Goal: Book appointment/travel/reservation

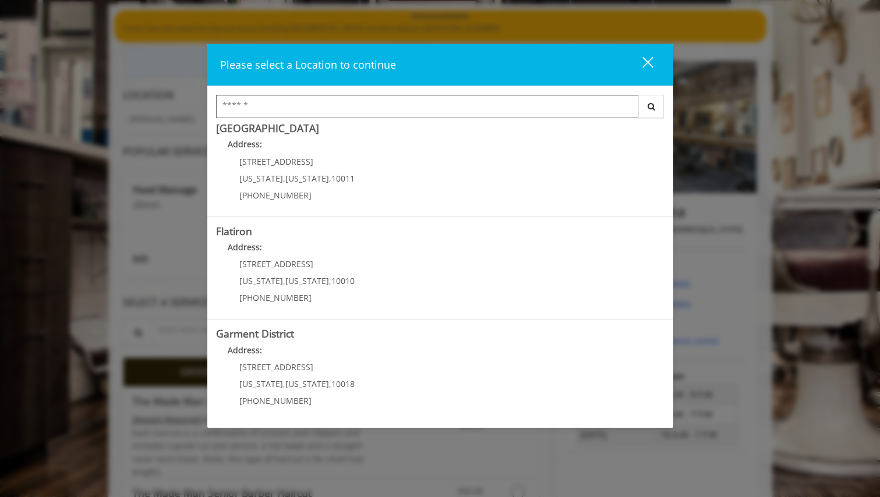
scroll to position [94, 0]
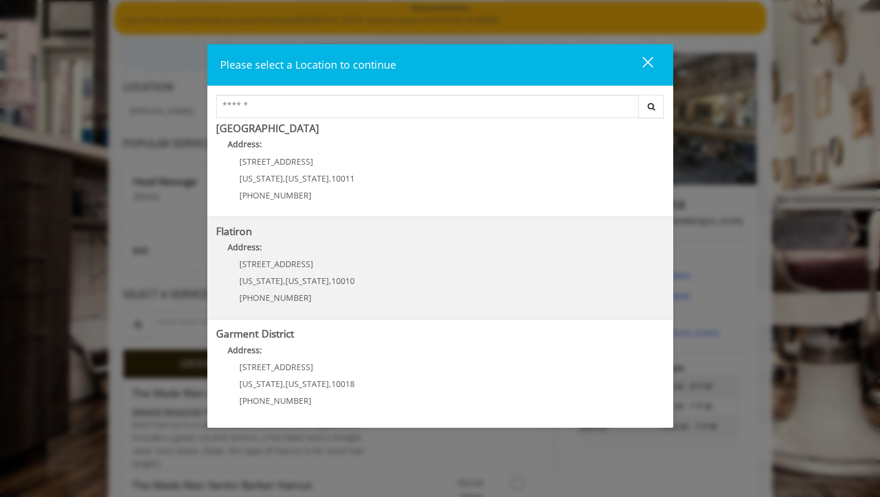
click at [391, 270] on "Flatiron Address: 10 E 23rd St New York , New York , 10010 (917) 475-1765" at bounding box center [440, 268] width 448 height 85
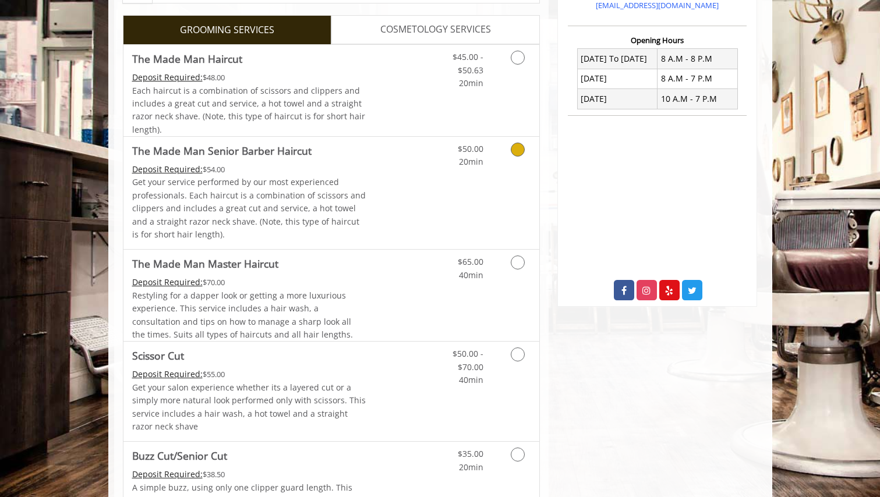
scroll to position [290, 0]
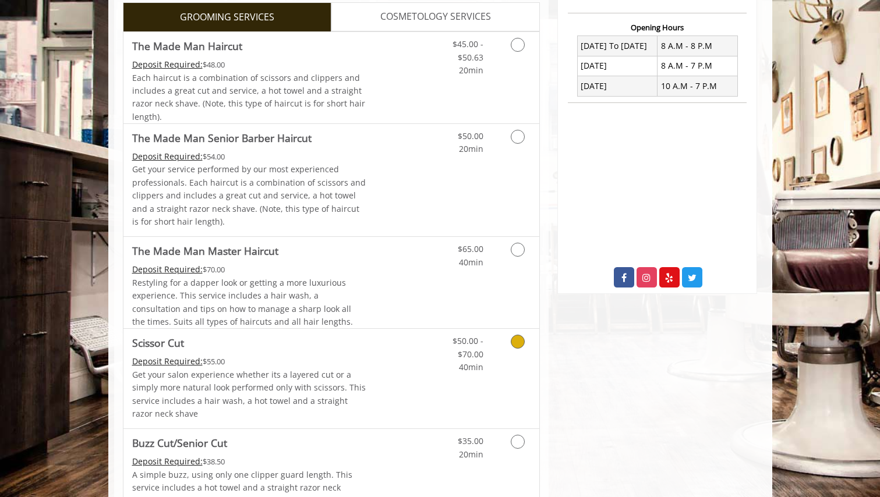
click at [521, 344] on icon "Grooming services" at bounding box center [518, 342] width 14 height 14
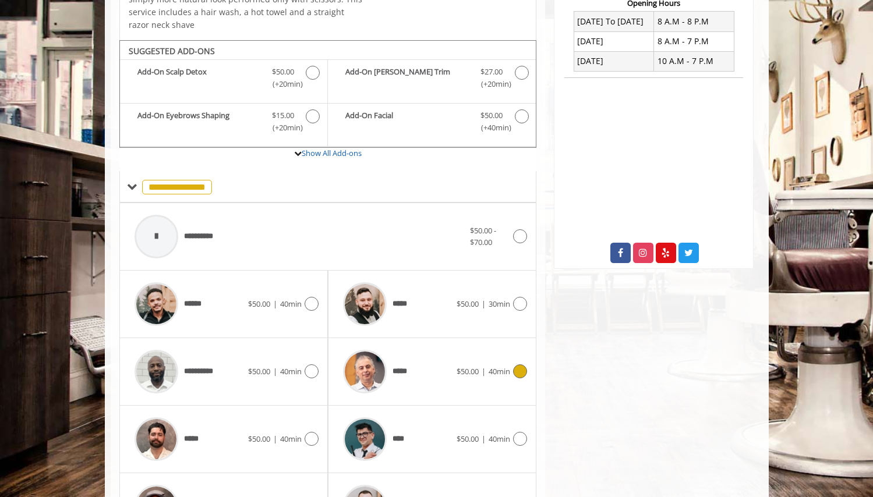
scroll to position [355, 0]
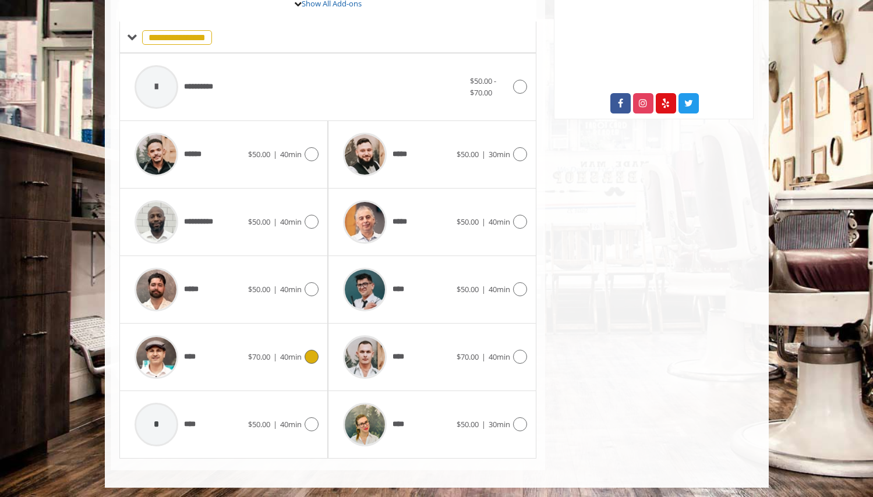
click at [313, 352] on icon at bounding box center [312, 357] width 14 height 14
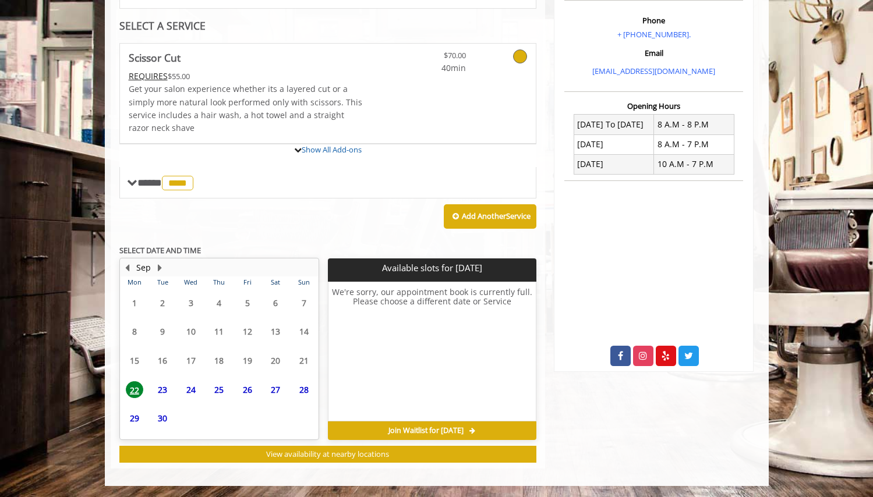
scroll to position [319, 0]
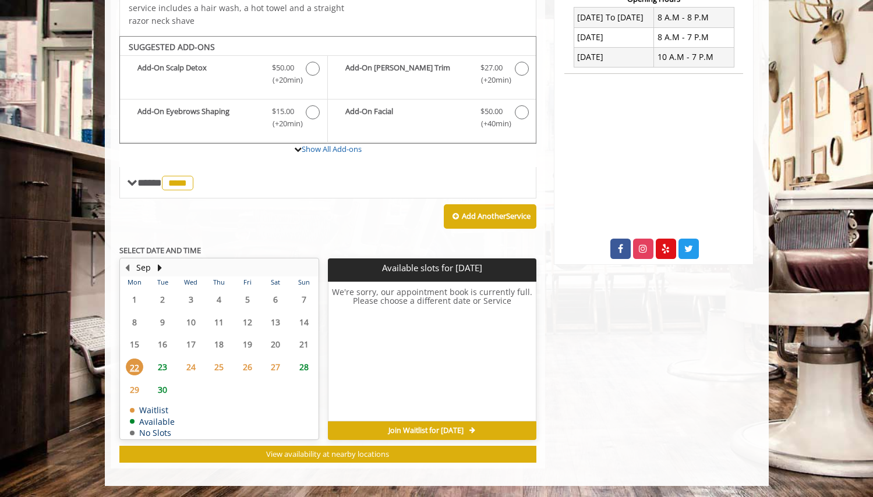
click at [218, 366] on span "25" at bounding box center [218, 367] width 17 height 17
click at [246, 367] on span "26" at bounding box center [247, 367] width 17 height 17
click at [274, 366] on span "27" at bounding box center [275, 367] width 17 height 17
click at [188, 365] on span "24" at bounding box center [190, 367] width 17 height 17
click at [134, 388] on span "29" at bounding box center [134, 390] width 17 height 17
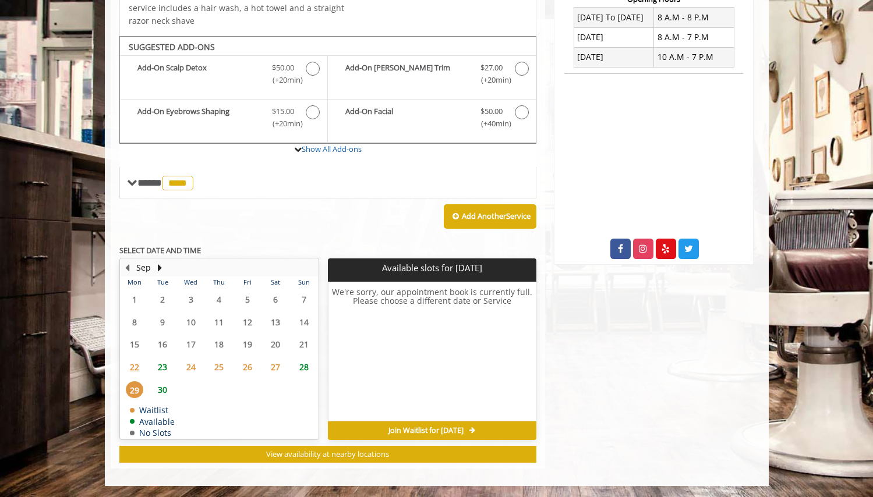
click at [194, 365] on span "24" at bounding box center [190, 367] width 17 height 17
click at [311, 368] on span "28" at bounding box center [303, 367] width 17 height 17
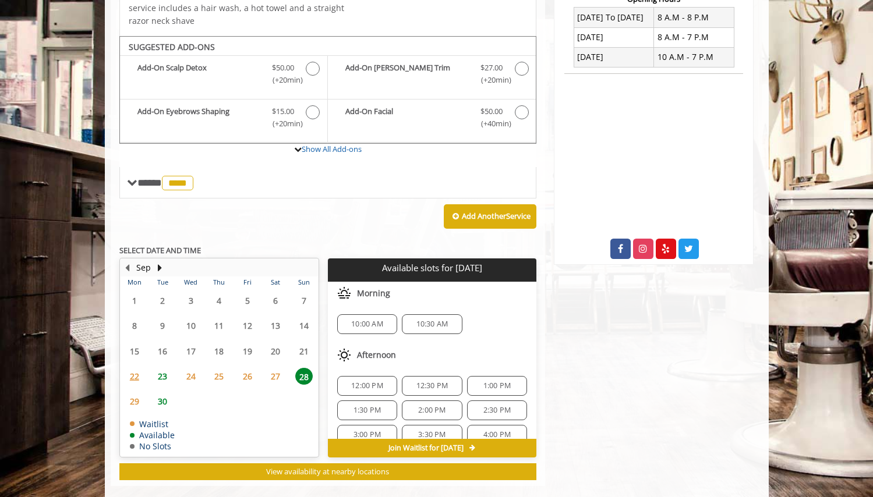
scroll to position [336, 0]
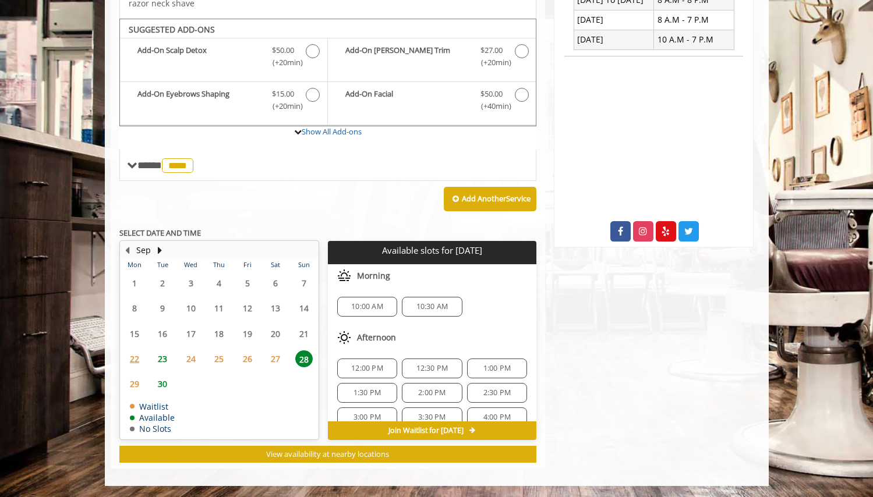
click at [160, 358] on span "23" at bounding box center [162, 359] width 17 height 17
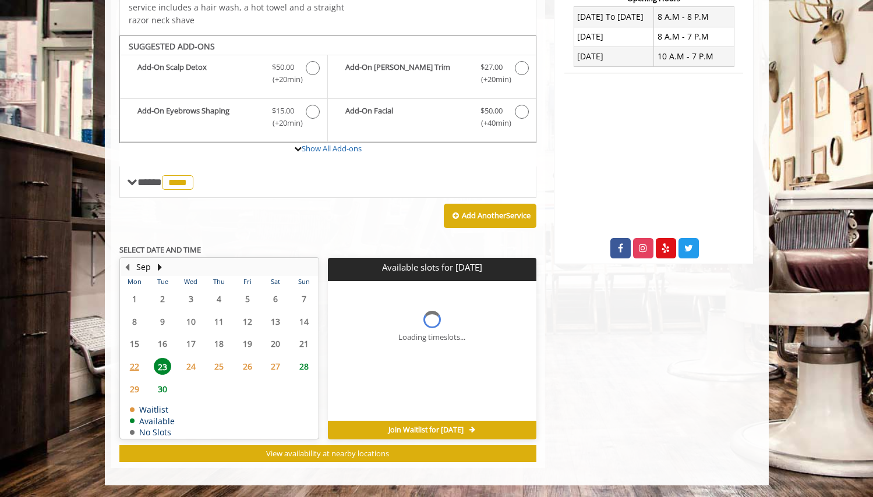
scroll to position [319, 0]
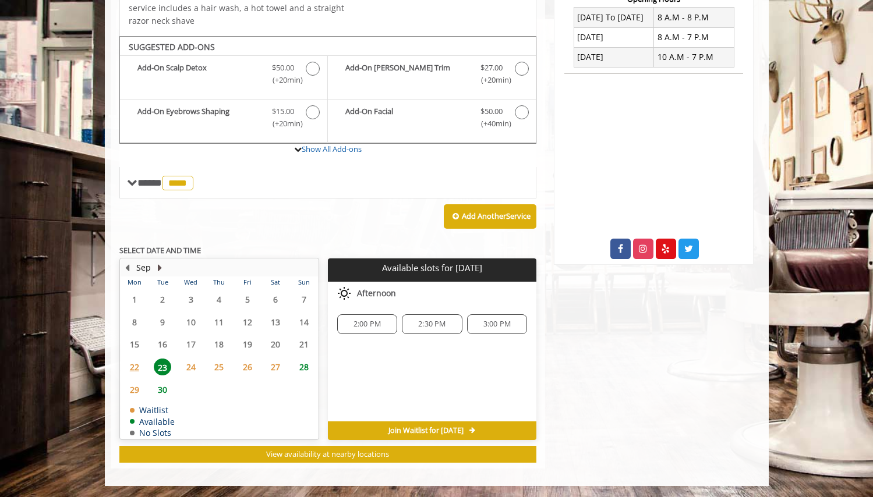
click at [159, 266] on button "Next Month" at bounding box center [160, 268] width 9 height 13
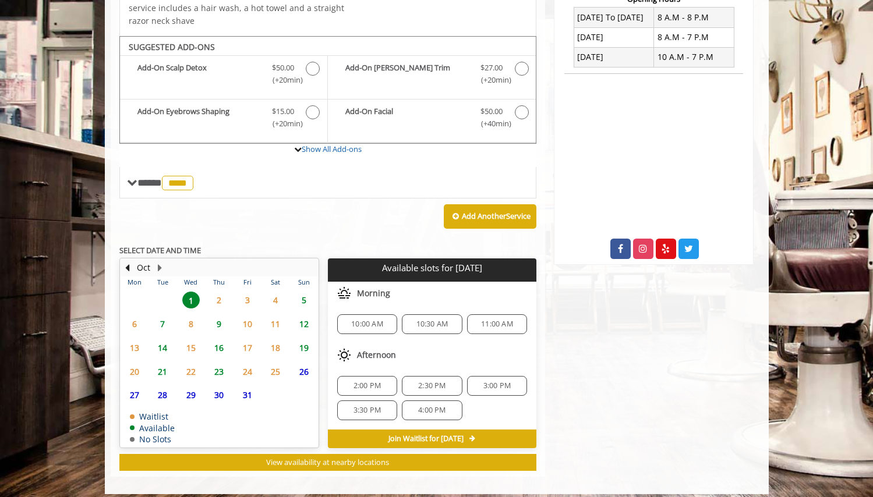
scroll to position [327, 0]
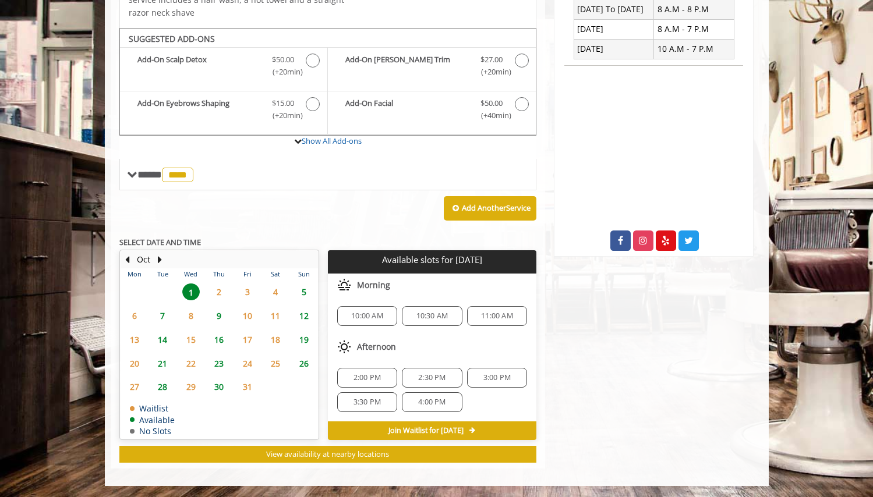
click at [306, 292] on span "5" at bounding box center [303, 292] width 17 height 17
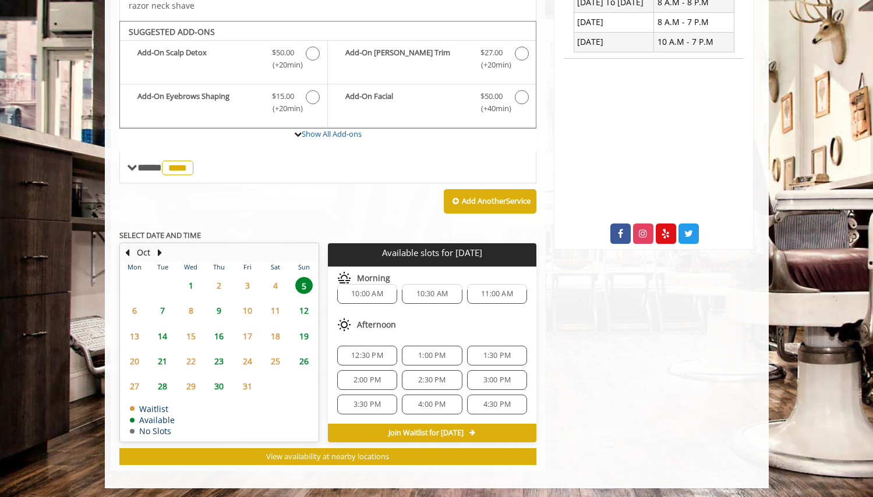
scroll to position [0, 0]
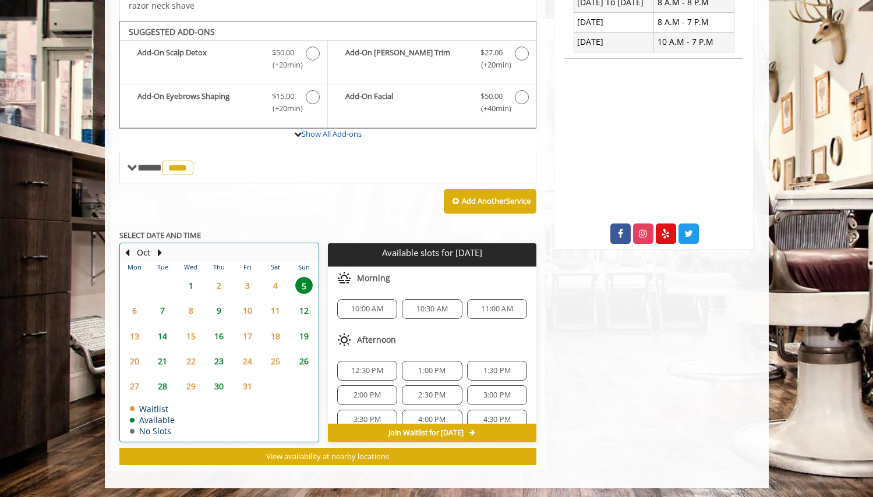
click at [132, 253] on div "Oct" at bounding box center [143, 252] width 23 height 15
click at [126, 252] on button "Previous Month" at bounding box center [127, 252] width 9 height 13
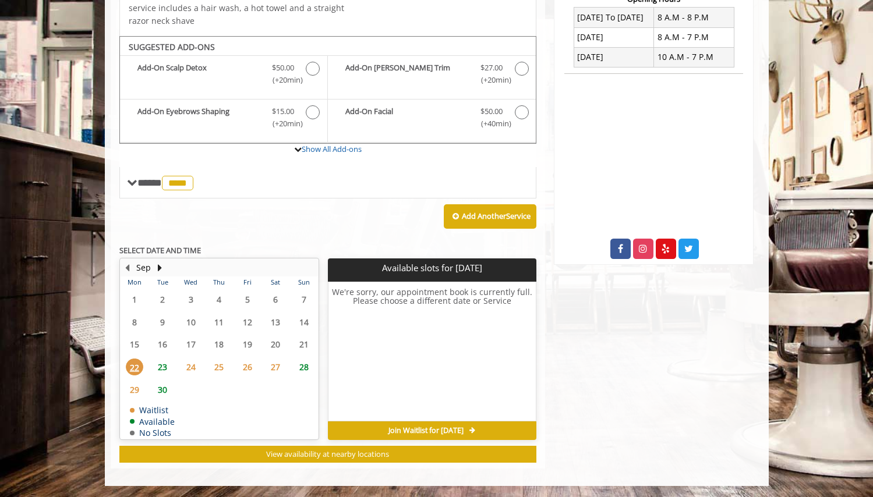
click at [161, 365] on span "23" at bounding box center [162, 367] width 17 height 17
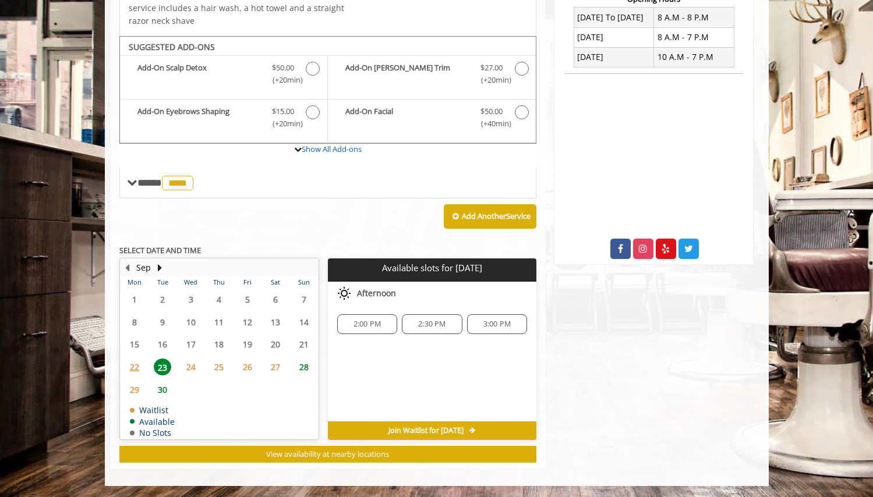
click at [246, 365] on span "26" at bounding box center [247, 367] width 17 height 17
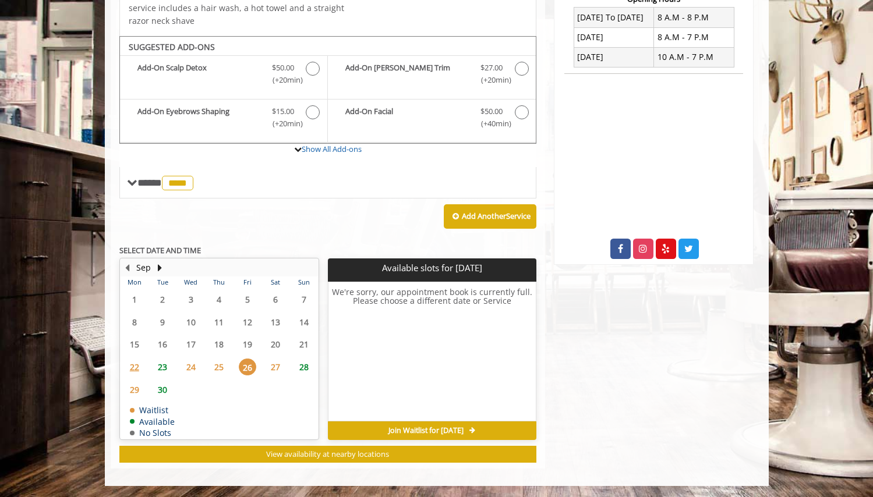
click at [303, 365] on span "28" at bounding box center [303, 367] width 17 height 17
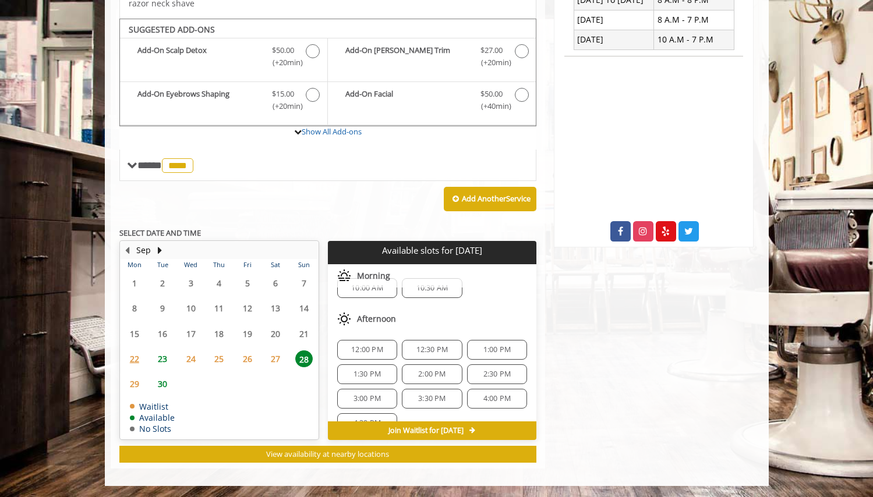
scroll to position [40, 0]
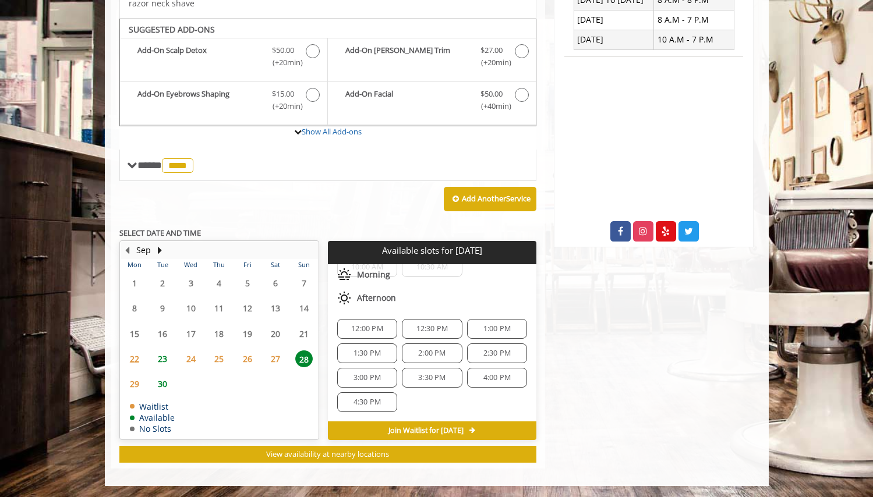
click at [162, 357] on span "23" at bounding box center [162, 359] width 17 height 17
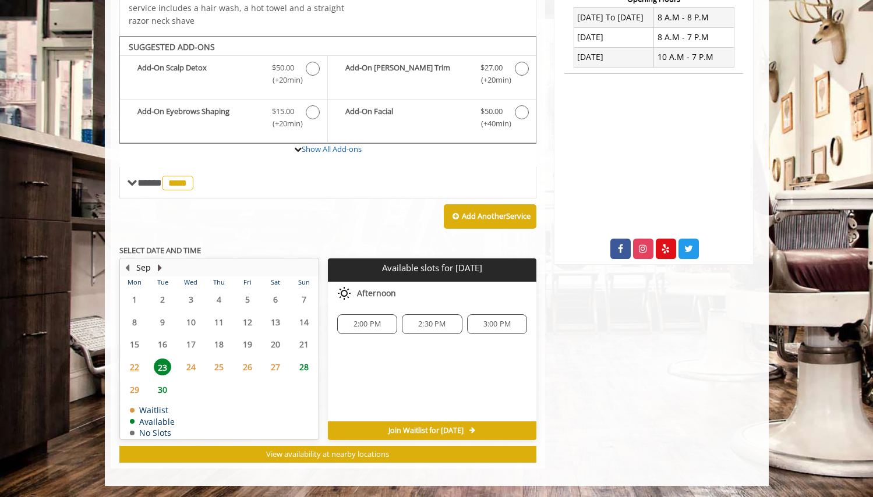
click at [160, 266] on button "Next Month" at bounding box center [160, 268] width 9 height 13
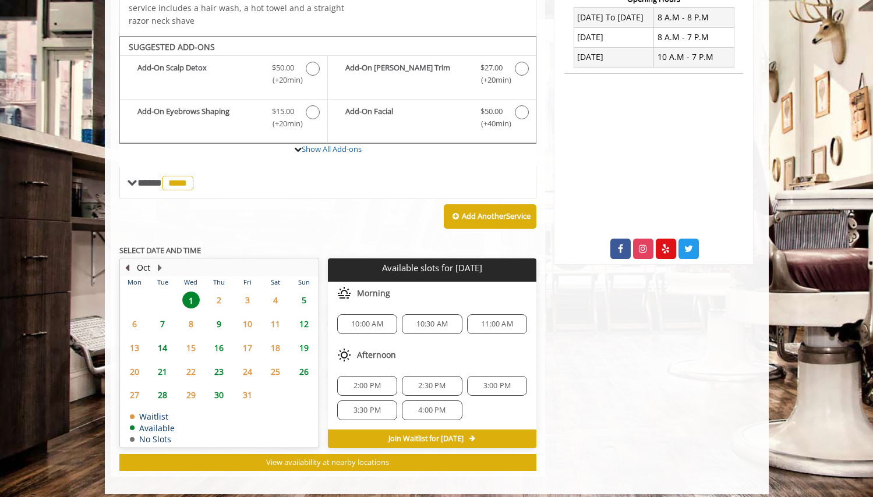
click at [128, 263] on button "Previous Month" at bounding box center [127, 268] width 9 height 13
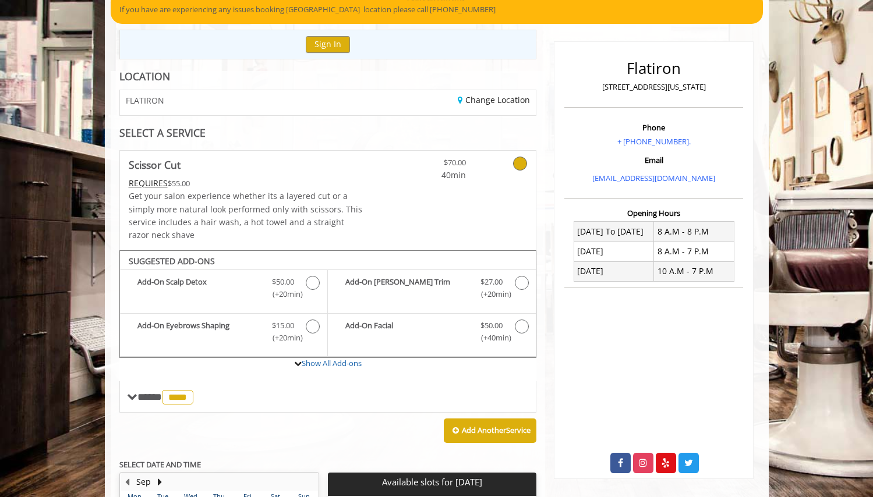
scroll to position [107, 0]
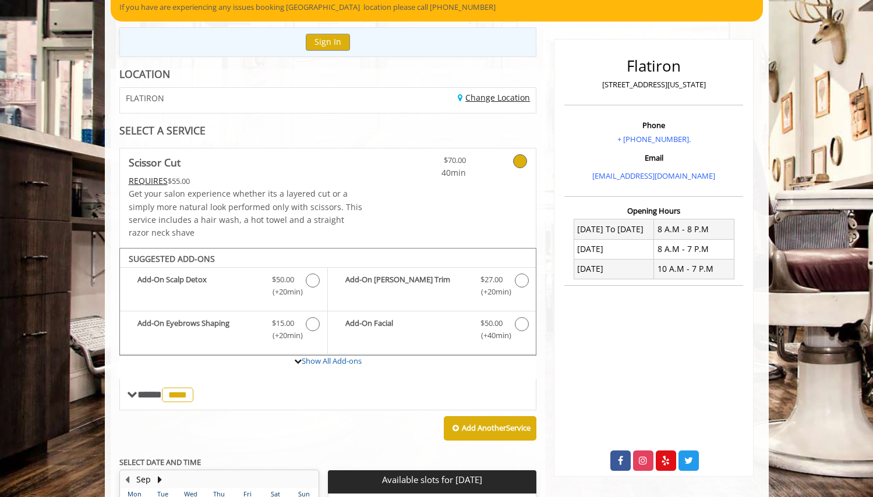
click at [487, 100] on link "Change Location" at bounding box center [494, 97] width 72 height 11
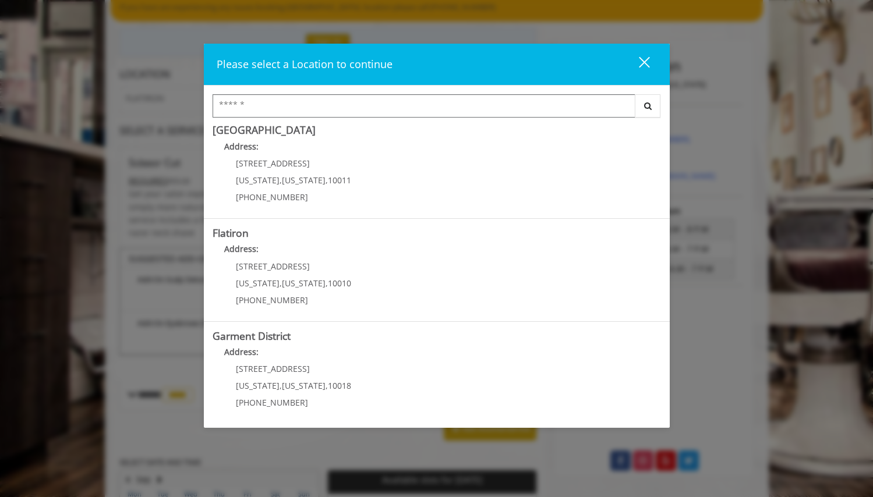
scroll to position [216, 0]
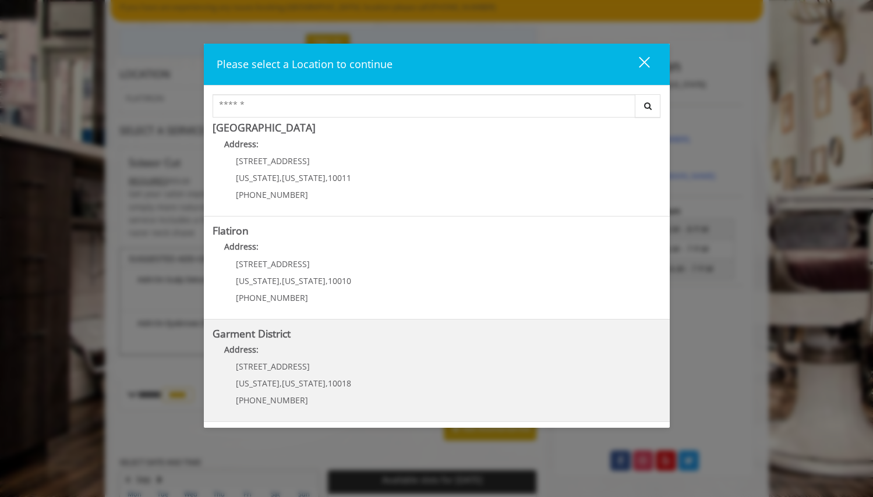
click at [259, 337] on b "Garment District" at bounding box center [252, 334] width 78 height 14
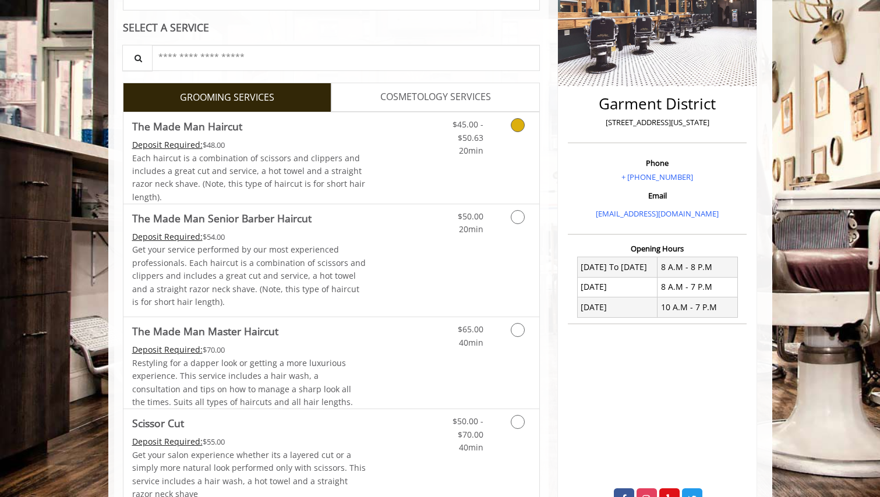
scroll to position [302, 0]
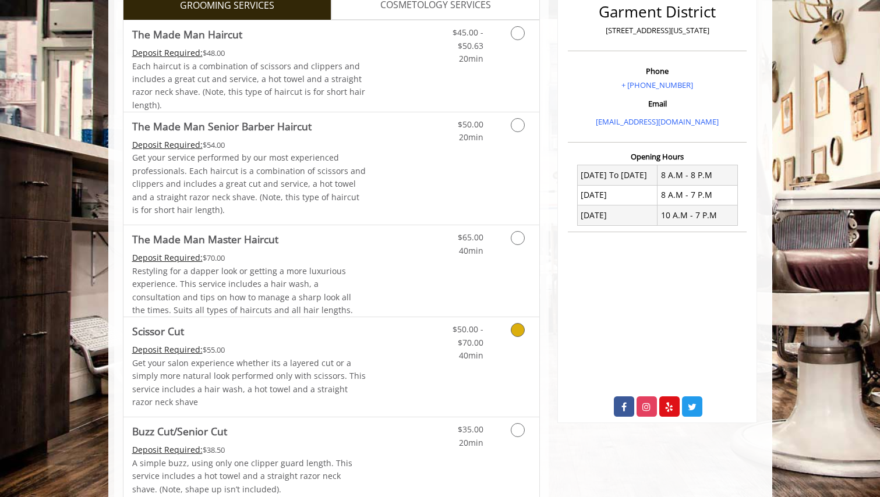
click at [521, 330] on icon "Grooming services" at bounding box center [518, 330] width 14 height 14
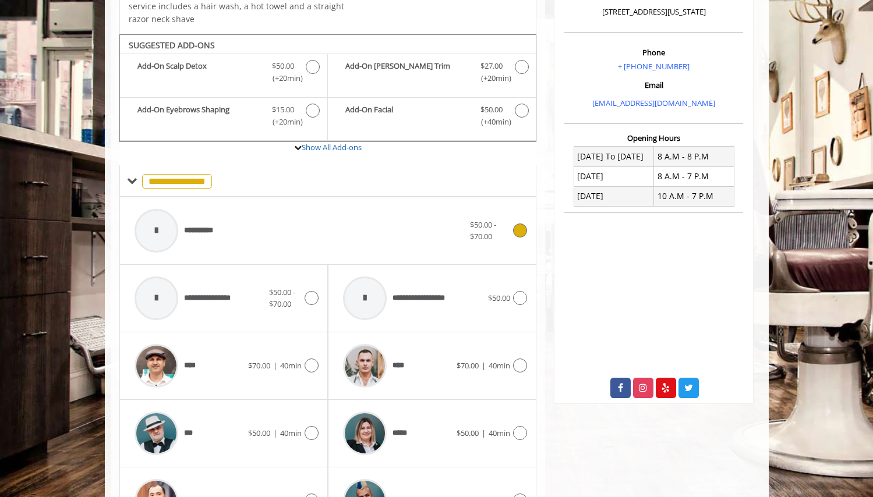
scroll to position [355, 0]
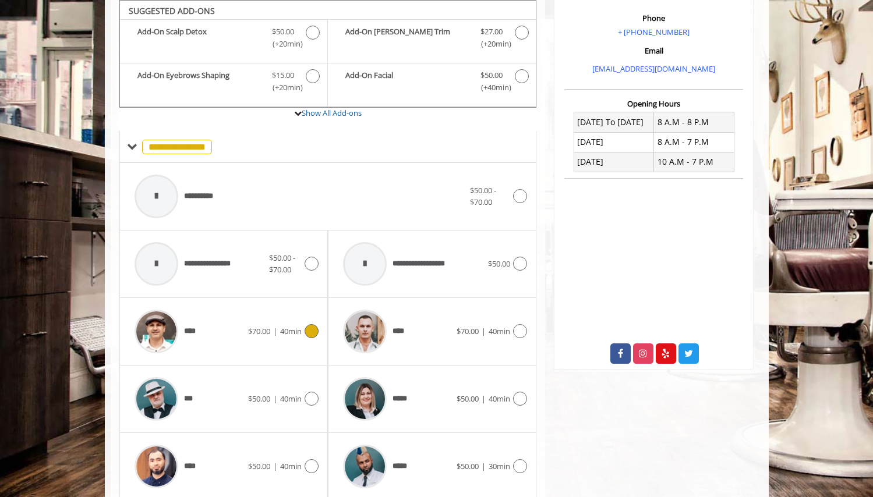
click at [312, 330] on icon at bounding box center [312, 331] width 14 height 14
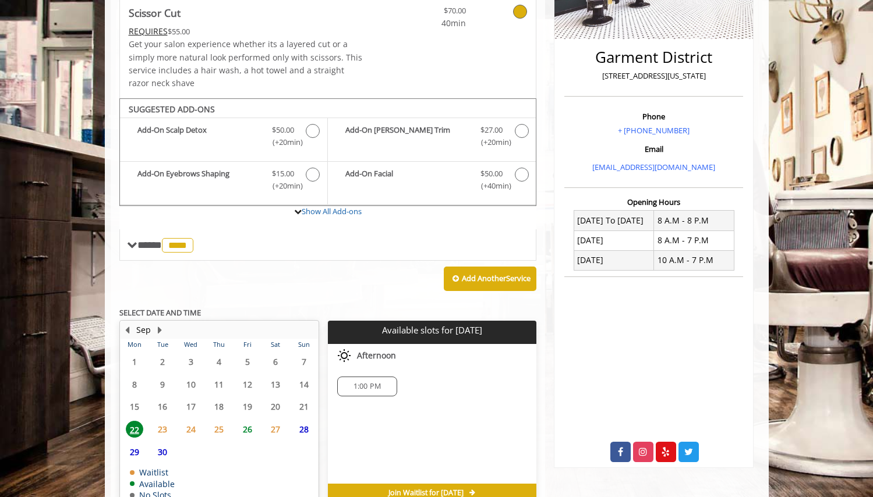
scroll to position [319, 0]
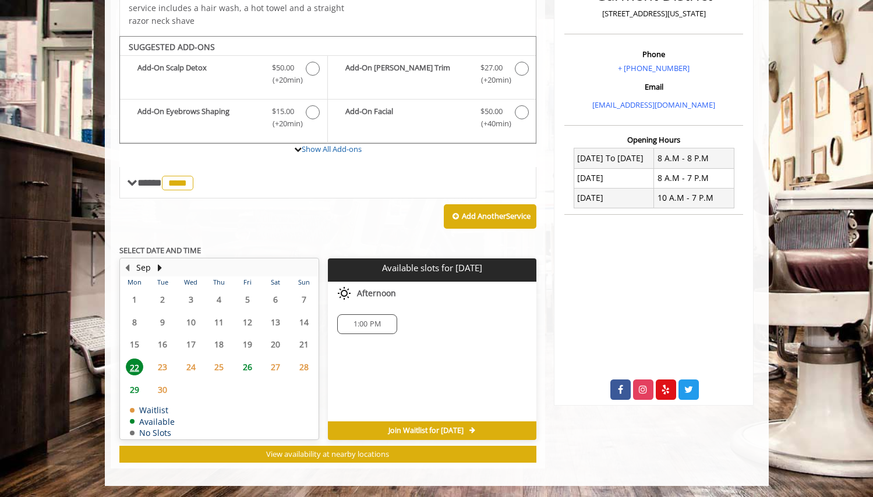
click at [245, 368] on span "26" at bounding box center [247, 367] width 17 height 17
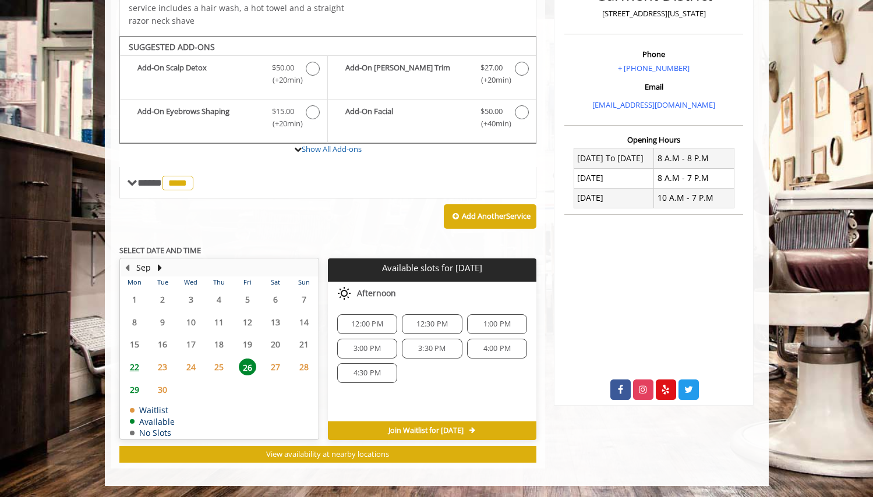
click at [138, 365] on span "22" at bounding box center [134, 367] width 17 height 17
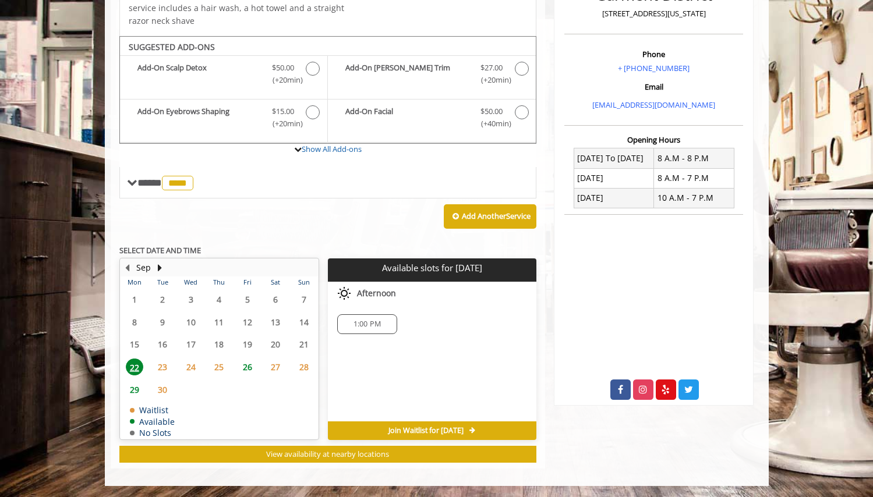
click at [249, 364] on span "26" at bounding box center [247, 367] width 17 height 17
